Goal: Navigation & Orientation: Find specific page/section

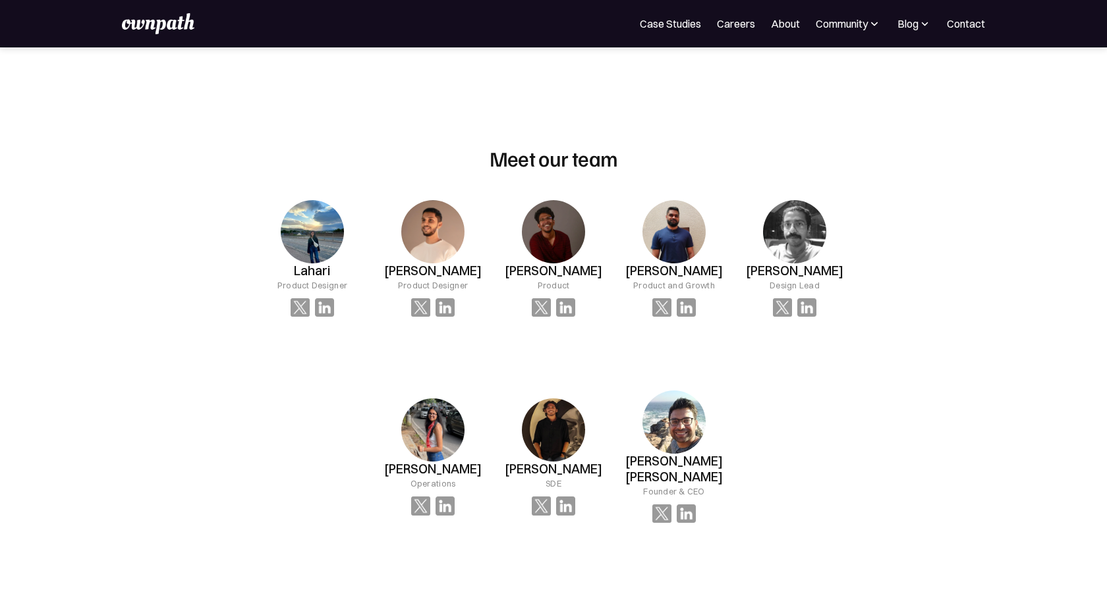
scroll to position [860, 0]
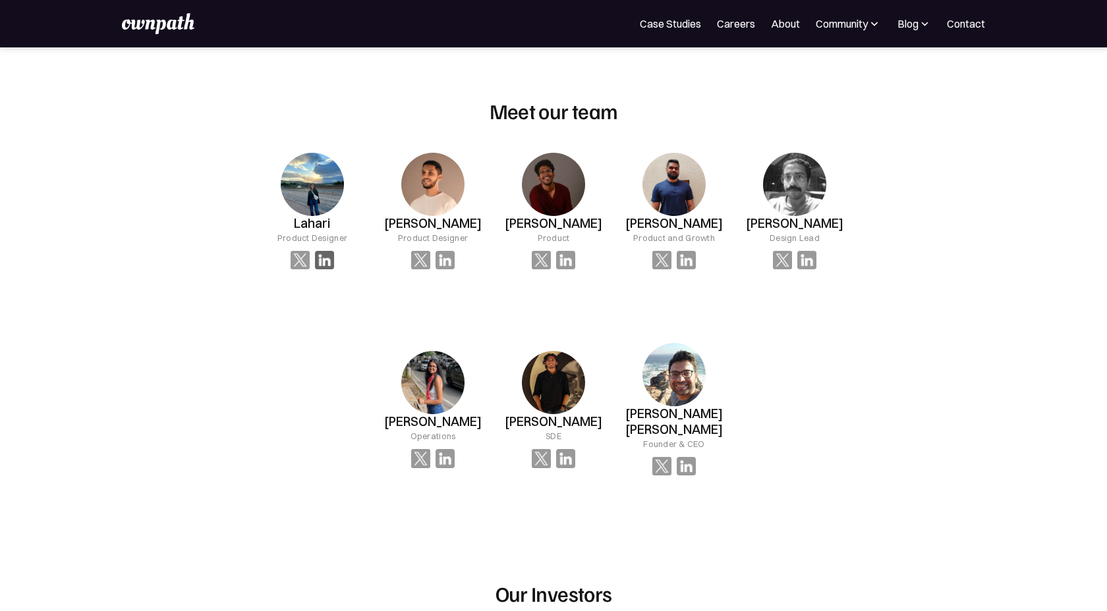
click at [333, 263] on img at bounding box center [324, 260] width 19 height 19
click at [330, 255] on img at bounding box center [324, 260] width 19 height 19
click at [307, 191] on img at bounding box center [312, 184] width 63 height 63
click at [316, 228] on h3 "Lahari" at bounding box center [312, 223] width 36 height 15
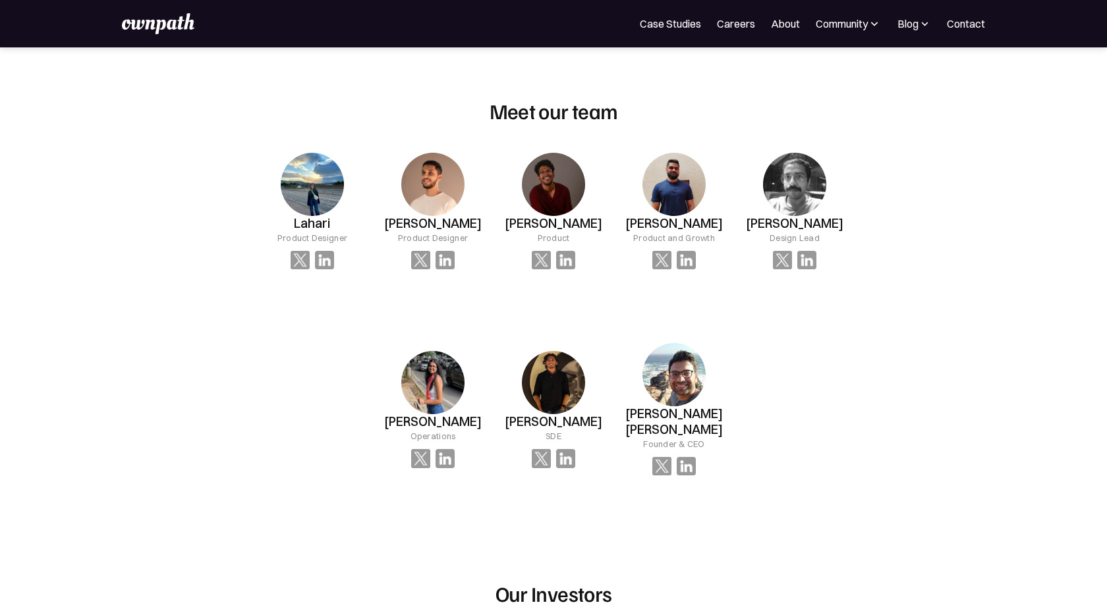
click at [316, 228] on h3 "Lahari" at bounding box center [312, 223] width 36 height 15
click at [302, 257] on img at bounding box center [300, 260] width 19 height 19
